Goal: Transaction & Acquisition: Purchase product/service

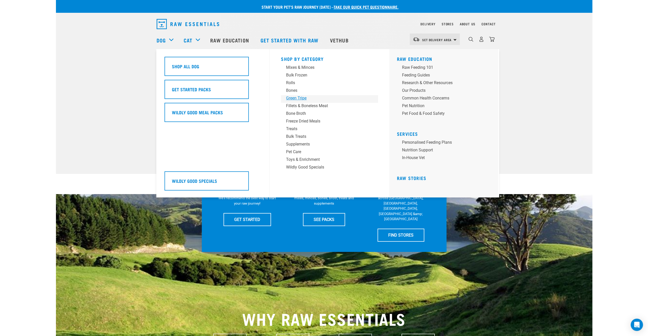
click at [295, 97] on div "Green Tripe" at bounding box center [326, 98] width 80 height 6
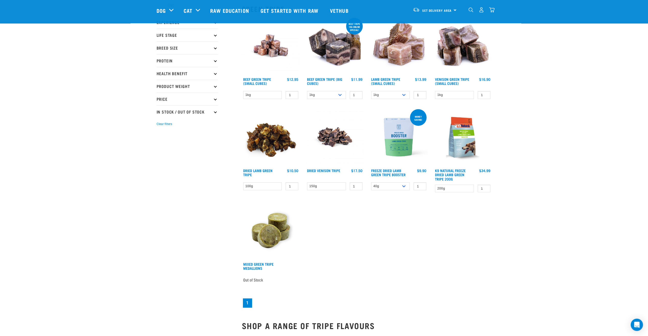
scroll to position [26, 0]
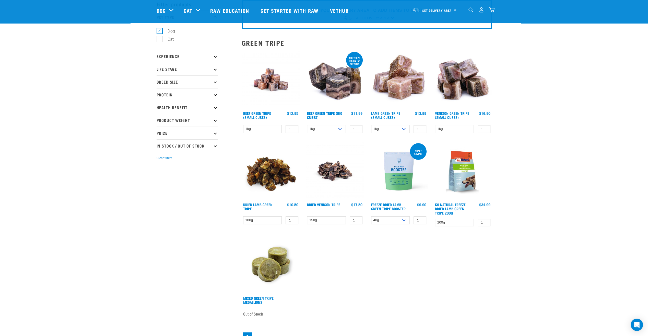
click at [400, 90] on img at bounding box center [399, 80] width 58 height 58
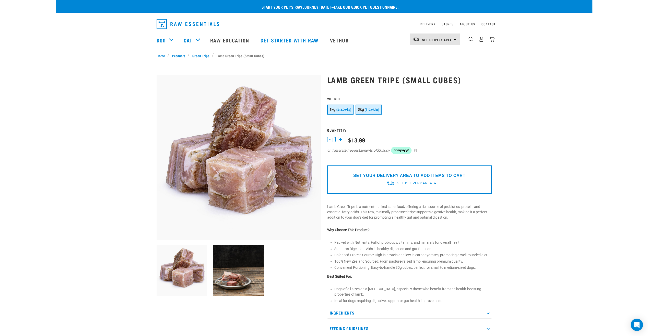
click at [379, 108] on span "($12.97/kg)" at bounding box center [372, 109] width 15 height 3
click at [342, 139] on button "+" at bounding box center [340, 139] width 5 height 5
click at [371, 174] on p "SET YOUR DELIVERY AREA TO ADD ITEMS TO CART" at bounding box center [409, 175] width 112 height 6
click at [402, 182] on span "Set Delivery Area" at bounding box center [414, 183] width 35 height 4
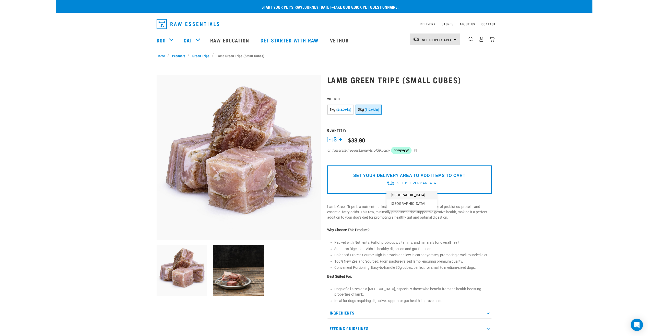
click at [400, 196] on link "[GEOGRAPHIC_DATA]" at bounding box center [411, 195] width 51 height 8
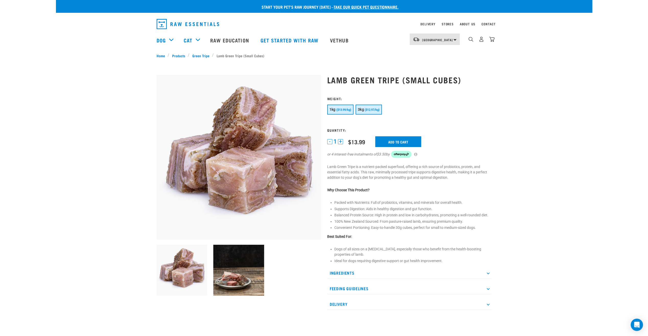
click at [372, 109] on span "($12.97/kg)" at bounding box center [372, 109] width 15 height 3
click at [341, 141] on button "+" at bounding box center [340, 141] width 5 height 5
click at [401, 141] on input "Add to cart" at bounding box center [398, 141] width 46 height 11
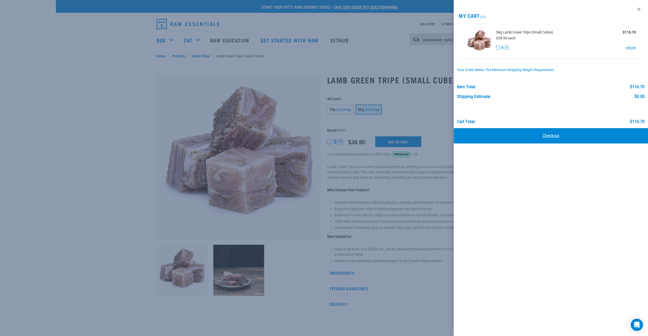
click at [547, 135] on link "Checkout" at bounding box center [551, 135] width 194 height 15
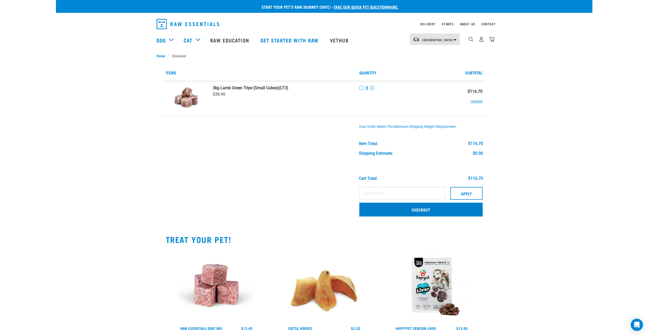
click at [421, 210] on link "Checkout" at bounding box center [420, 209] width 123 height 13
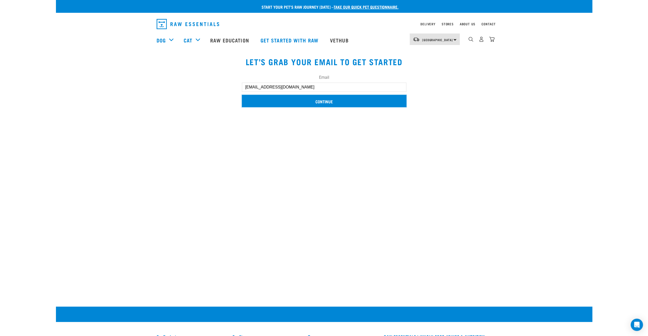
click at [326, 100] on input "Continue" at bounding box center [324, 101] width 165 height 12
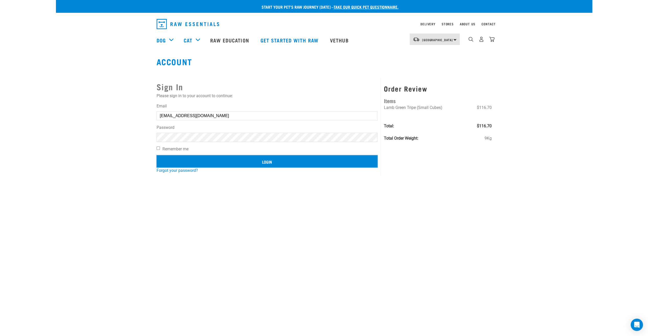
click at [272, 161] on input "Login" at bounding box center [267, 161] width 221 height 12
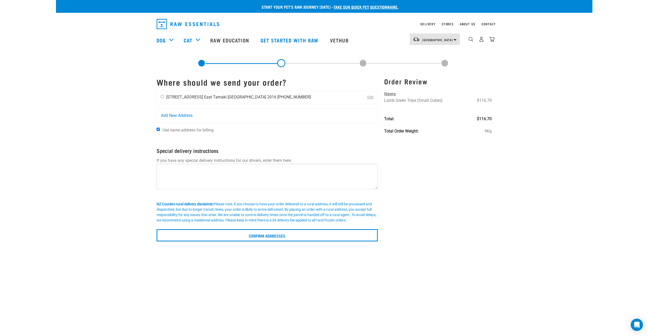
click at [160, 97] on div "Sungwon Kang 9 Balrath Road East Tamaki Auckland 2016 +6421535520" at bounding box center [236, 97] width 158 height 13
click at [161, 96] on input "radio" at bounding box center [162, 96] width 3 height 3
radio input "true"
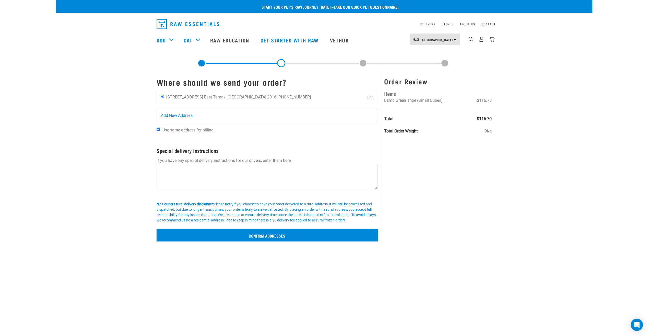
click at [257, 237] on input "Confirm addresses" at bounding box center [267, 235] width 221 height 12
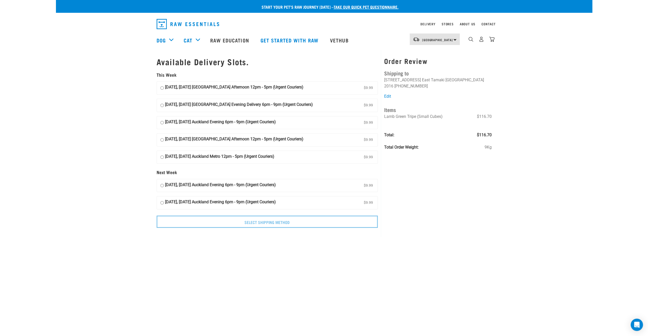
click at [162, 104] on input "[DATE], [DATE] [GEOGRAPHIC_DATA] Evening Delivery 6pm - 9pm (Urgent Couriers) $…" at bounding box center [161, 105] width 3 height 8
radio input "true"
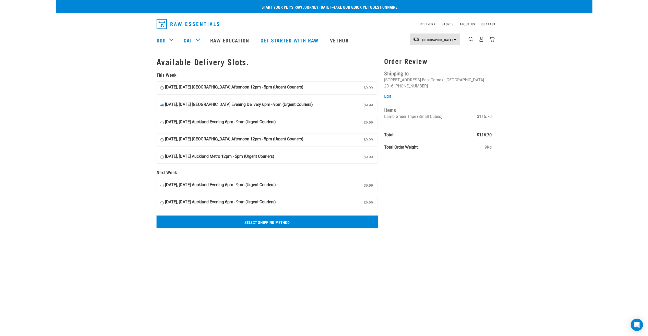
click at [260, 221] on input "Select Shipping Method" at bounding box center [267, 221] width 221 height 12
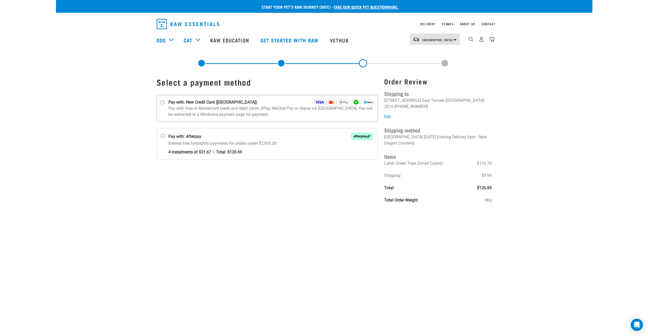
click at [160, 103] on input "Pay with: New Credit Card ([GEOGRAPHIC_DATA])" at bounding box center [162, 102] width 4 height 4
radio input "true"
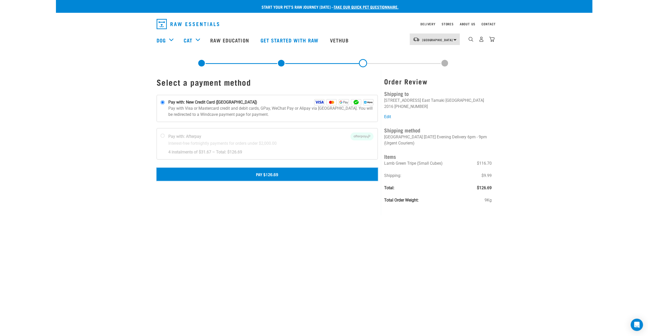
click at [265, 174] on button "Pay $126.69" at bounding box center [267, 174] width 221 height 13
